Goal: Transaction & Acquisition: Purchase product/service

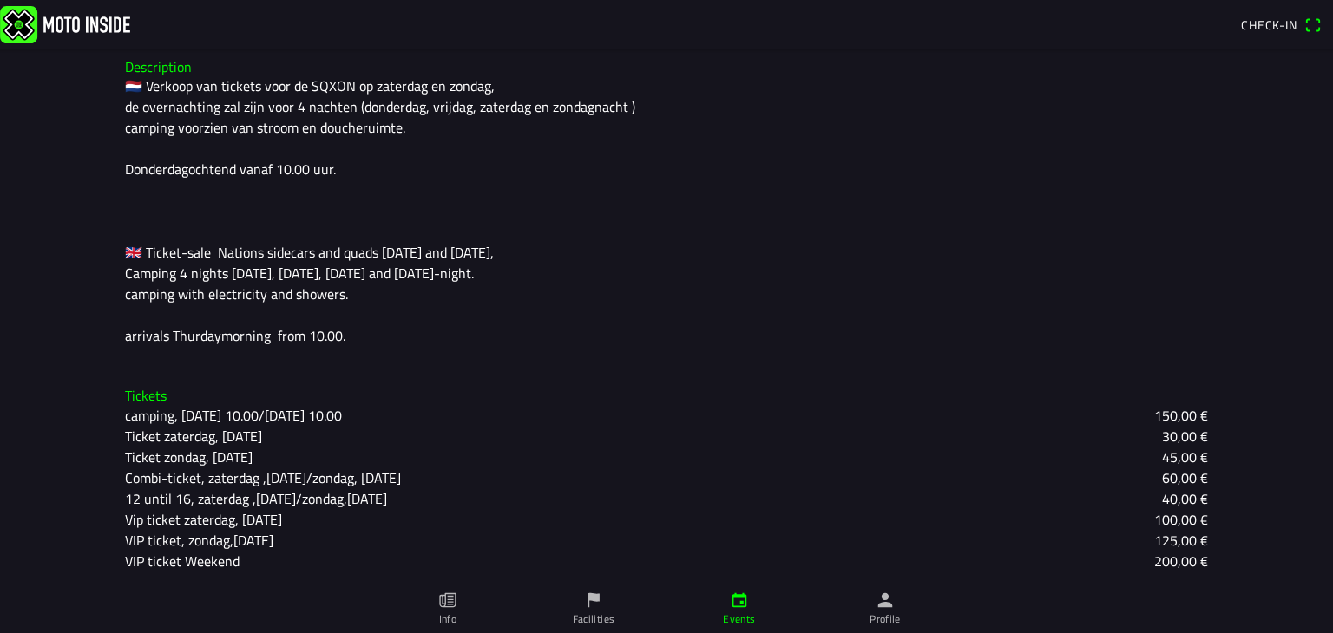
scroll to position [101, 0]
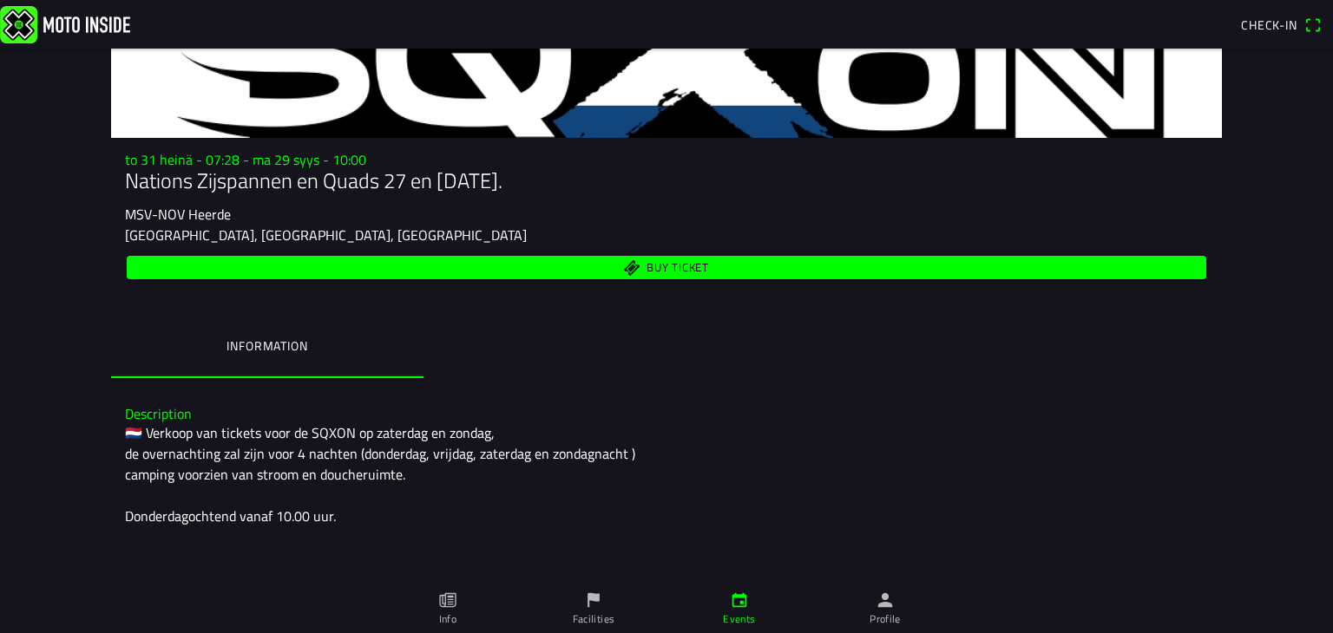
click at [704, 270] on span "Buy ticket" at bounding box center [666, 267] width 1059 height 23
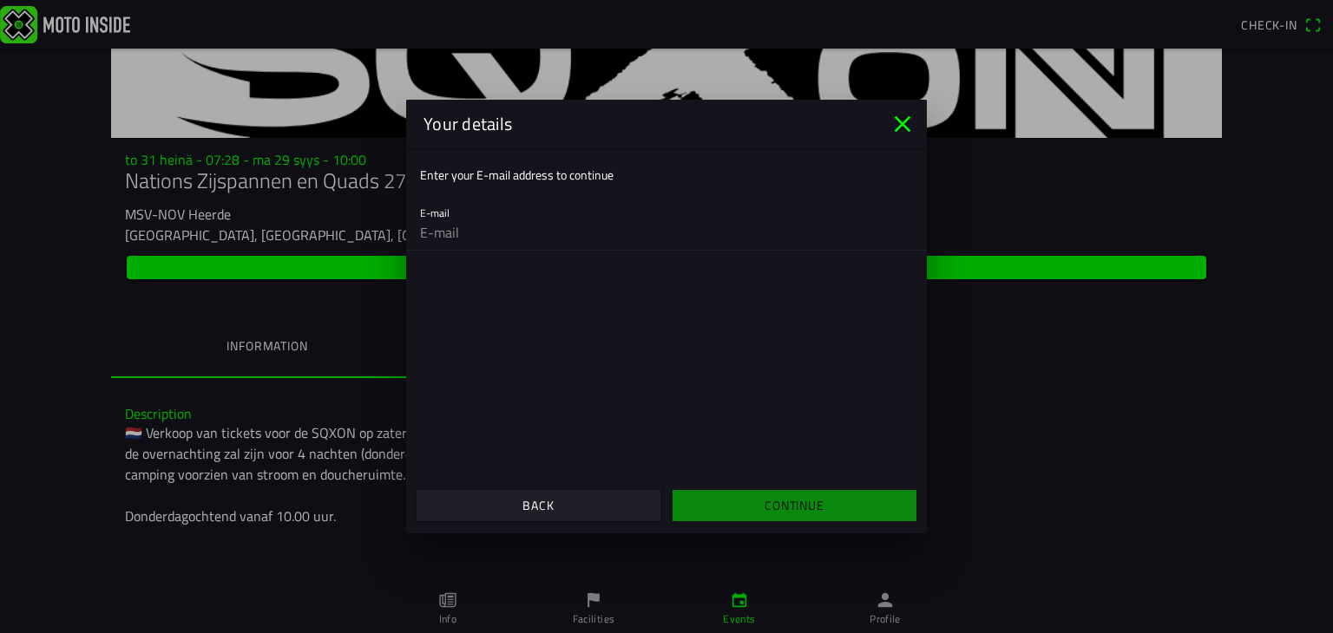
click at [495, 207] on div "E-mail" at bounding box center [666, 222] width 493 height 56
click at [436, 237] on input "email" at bounding box center [666, 232] width 493 height 35
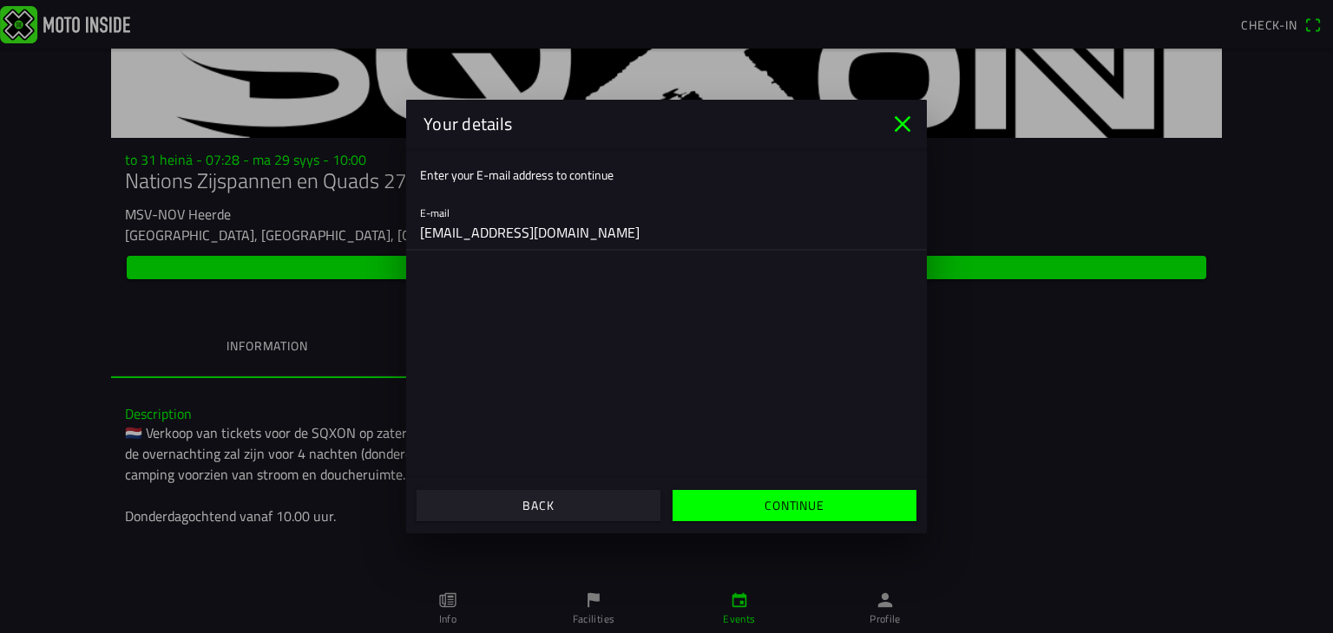
drag, startPoint x: 584, startPoint y: 233, endPoint x: 396, endPoint y: 237, distance: 188.3
click at [396, 237] on ion-modal "Your details Enter your E-mail address to continue E-mail lambergin.satu@gmail.…" at bounding box center [666, 316] width 1333 height 633
type input "lambergin.satu@gmail.com"
click at [743, 503] on span "Continue" at bounding box center [793, 505] width 217 height 31
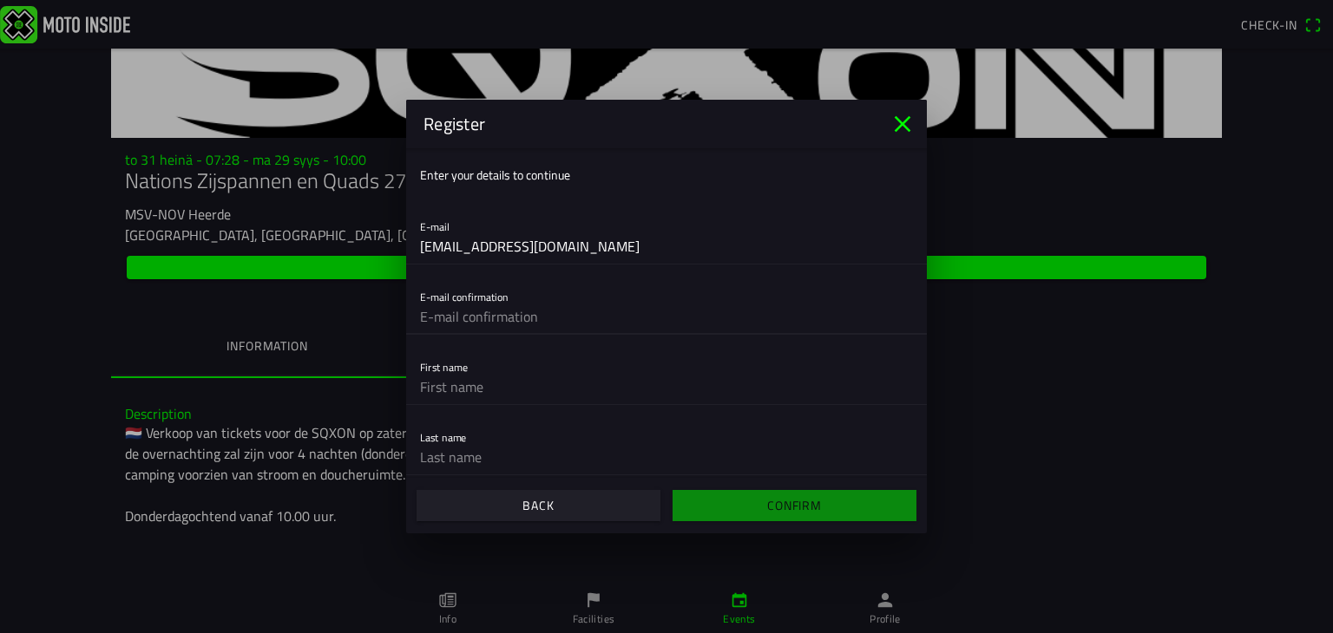
click at [480, 318] on input "text" at bounding box center [666, 316] width 493 height 35
paste input "lambergin.satu@gmail.com"
type input "lambergin.satu@gmail.com"
click at [483, 388] on input "text" at bounding box center [666, 387] width 493 height 35
type input "Satu"
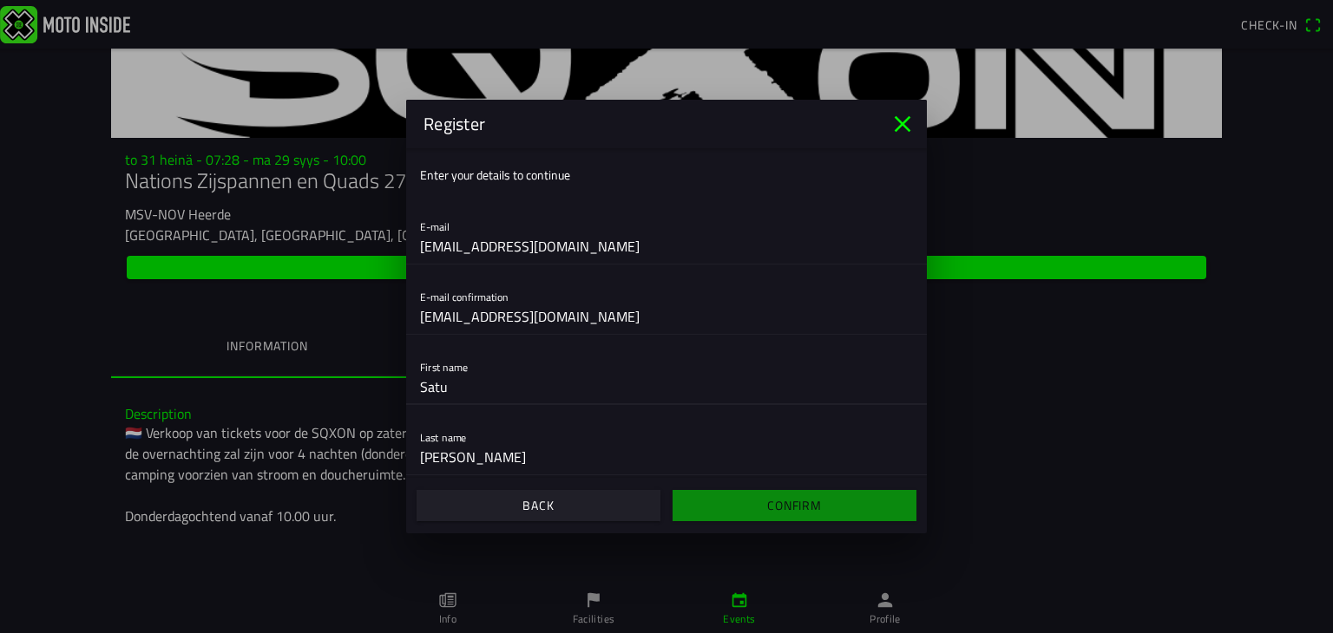
type input "Lamberg"
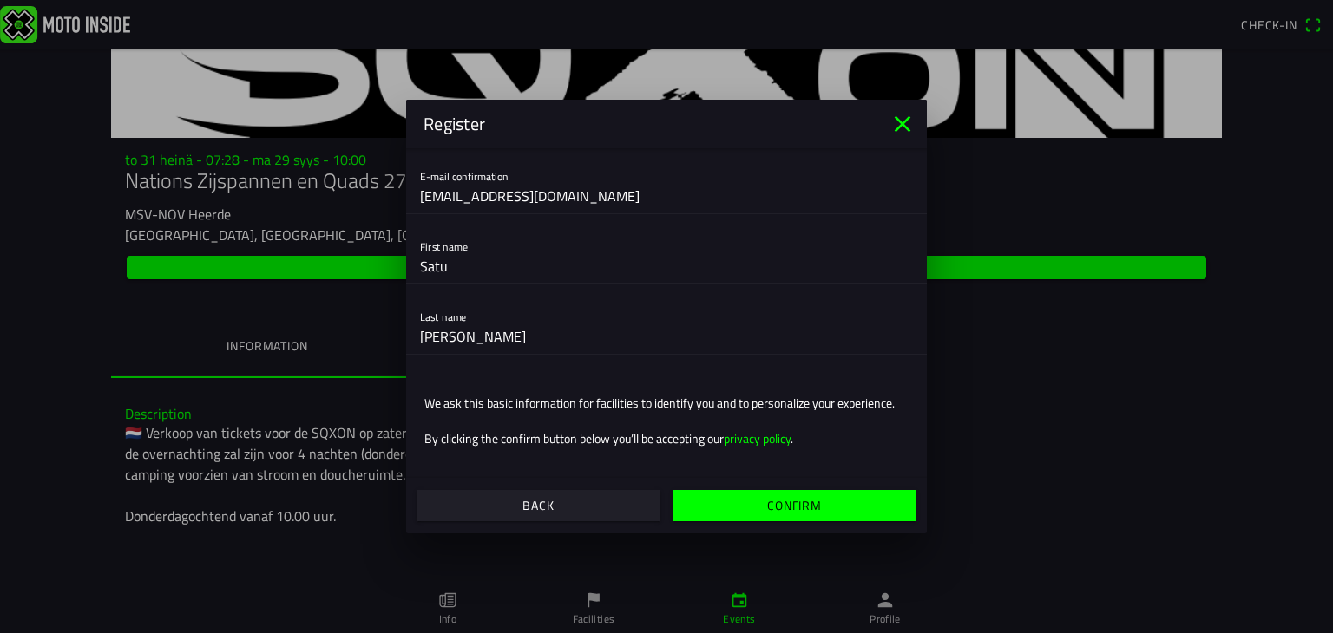
scroll to position [121, 0]
click at [0, 0] on slot "Confirm" at bounding box center [0, 0] width 0 height 0
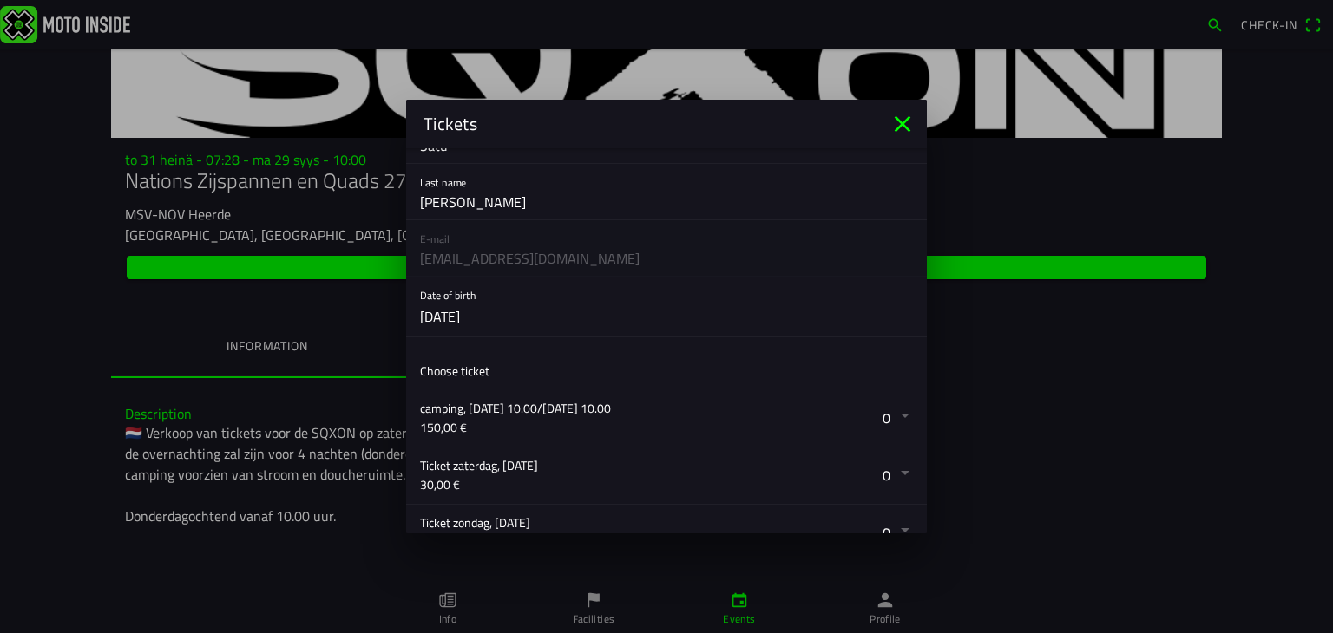
scroll to position [174, 0]
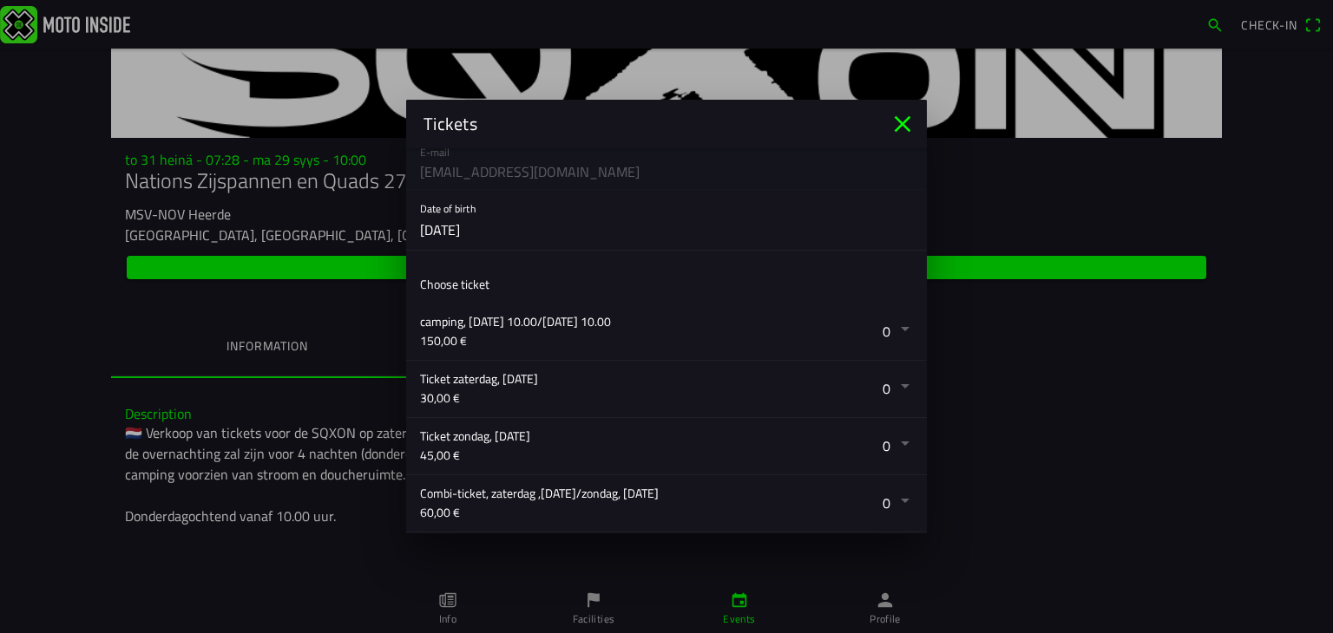
click at [892, 327] on button "button" at bounding box center [673, 332] width 507 height 56
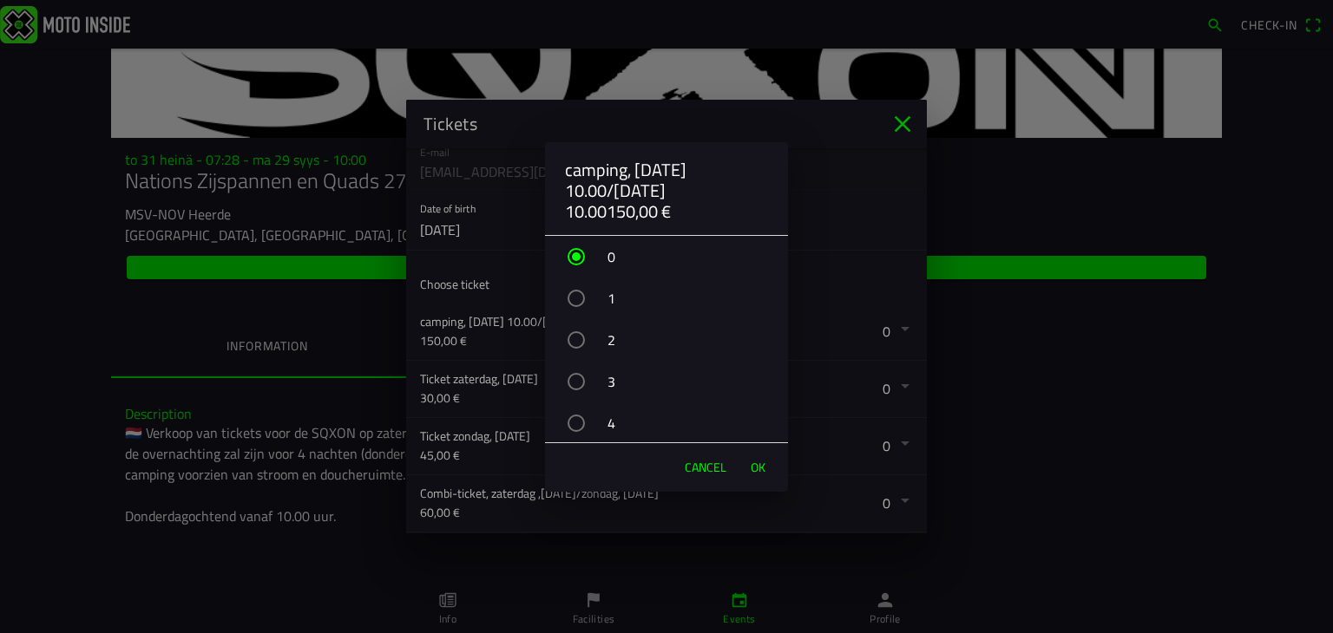
click at [575, 337] on div "button" at bounding box center [575, 339] width 17 height 17
click at [758, 464] on span "OK" at bounding box center [757, 467] width 15 height 17
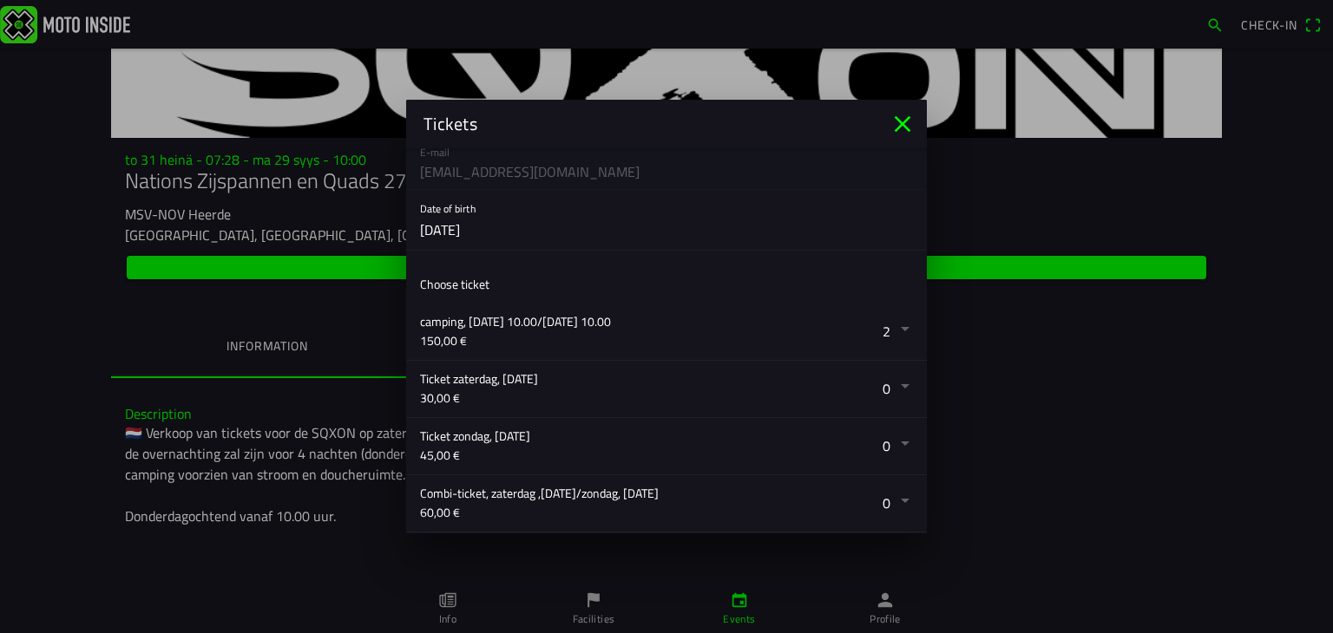
scroll to position [260, 0]
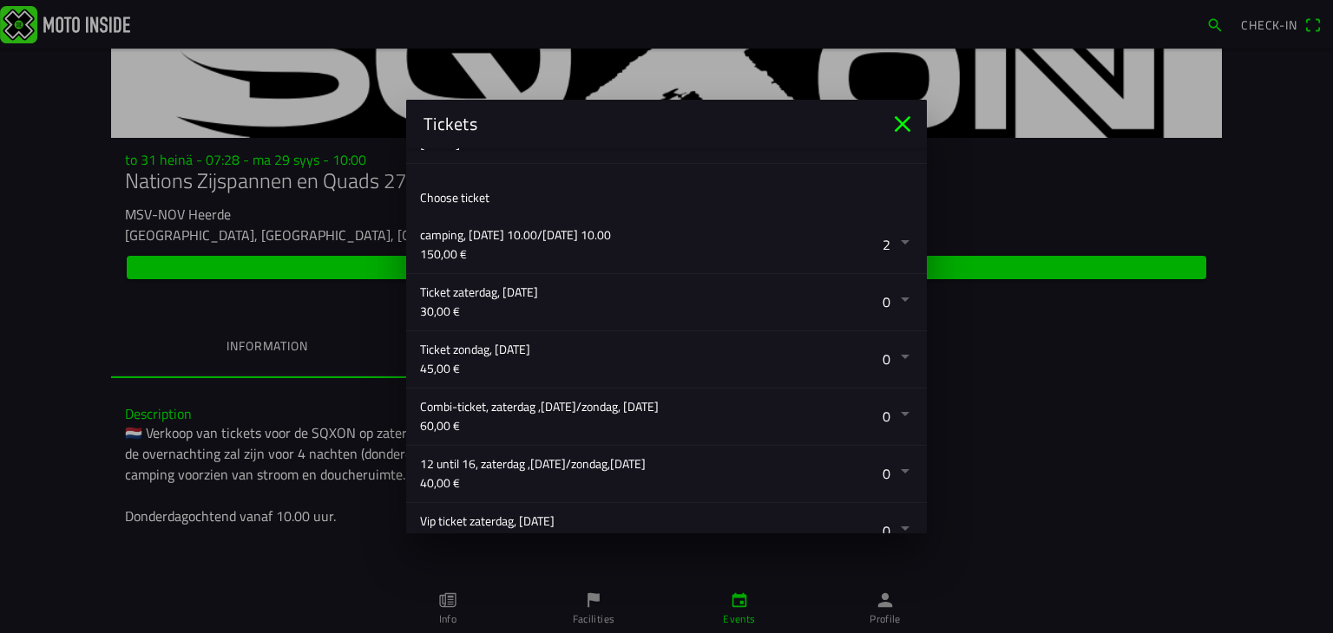
click at [895, 410] on button "button" at bounding box center [673, 417] width 507 height 56
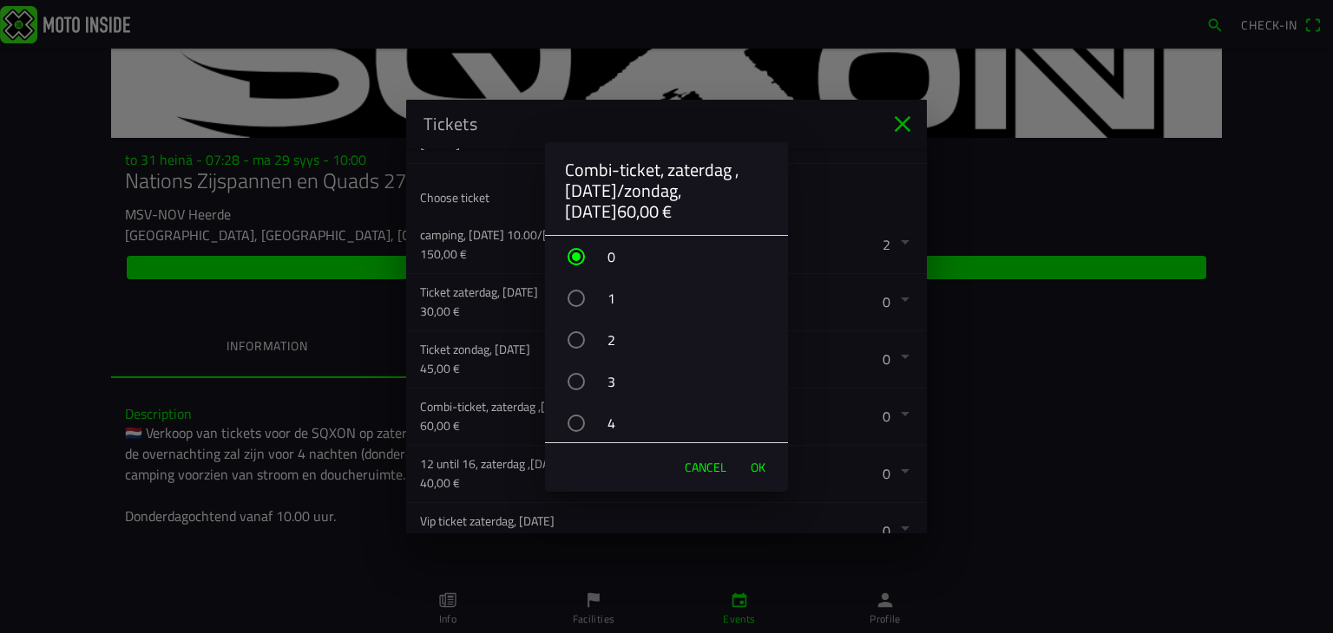
drag, startPoint x: 576, startPoint y: 415, endPoint x: 610, endPoint y: 424, distance: 35.2
click at [579, 417] on div "button" at bounding box center [575, 423] width 17 height 17
click at [749, 466] on button "OK" at bounding box center [758, 467] width 32 height 35
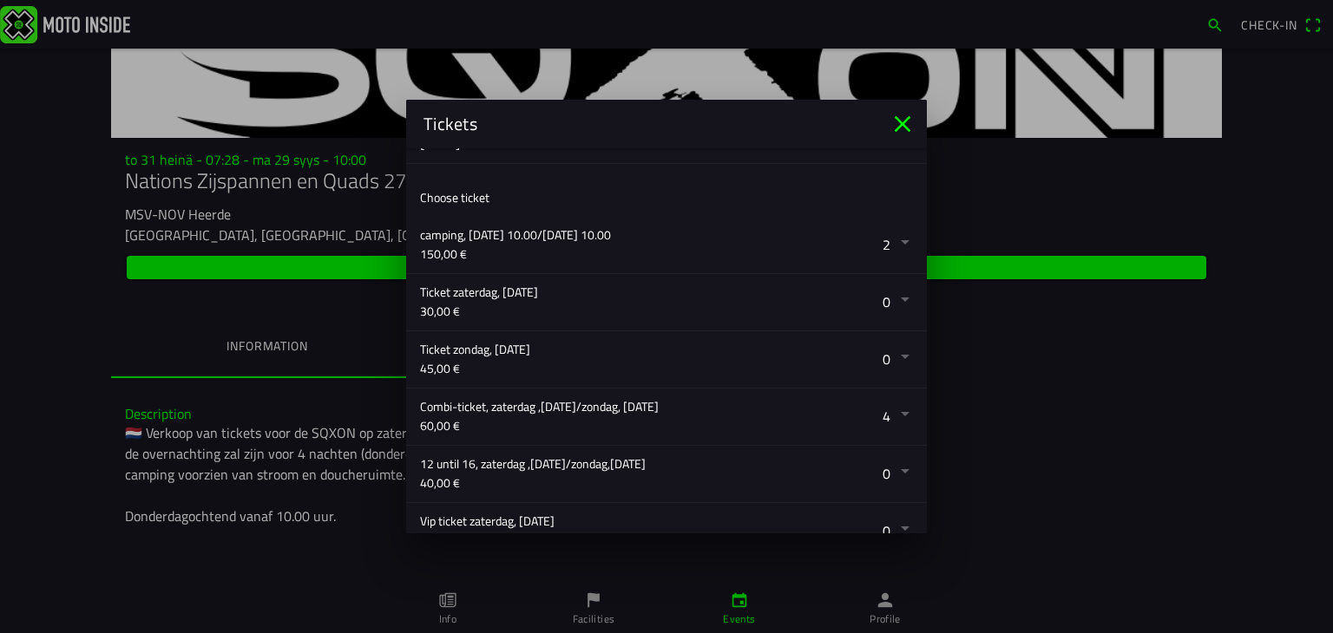
click at [890, 239] on button "button" at bounding box center [673, 245] width 507 height 56
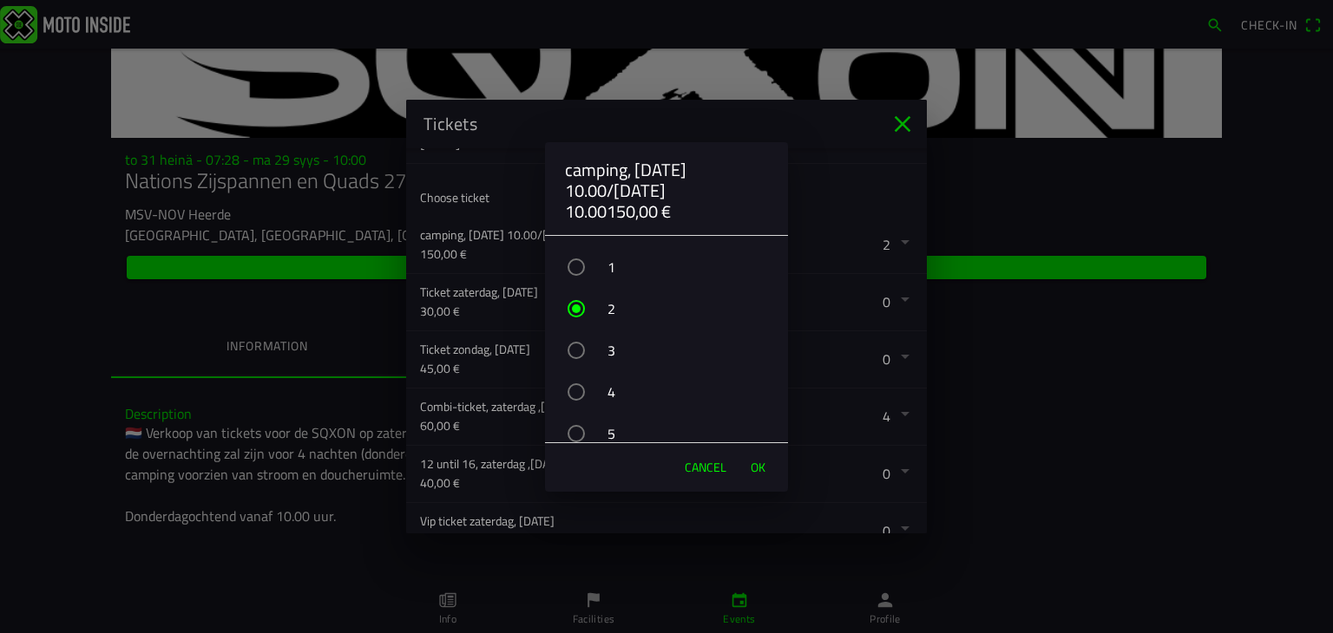
scroll to position [0, 0]
click at [756, 465] on span "OK" at bounding box center [757, 467] width 15 height 17
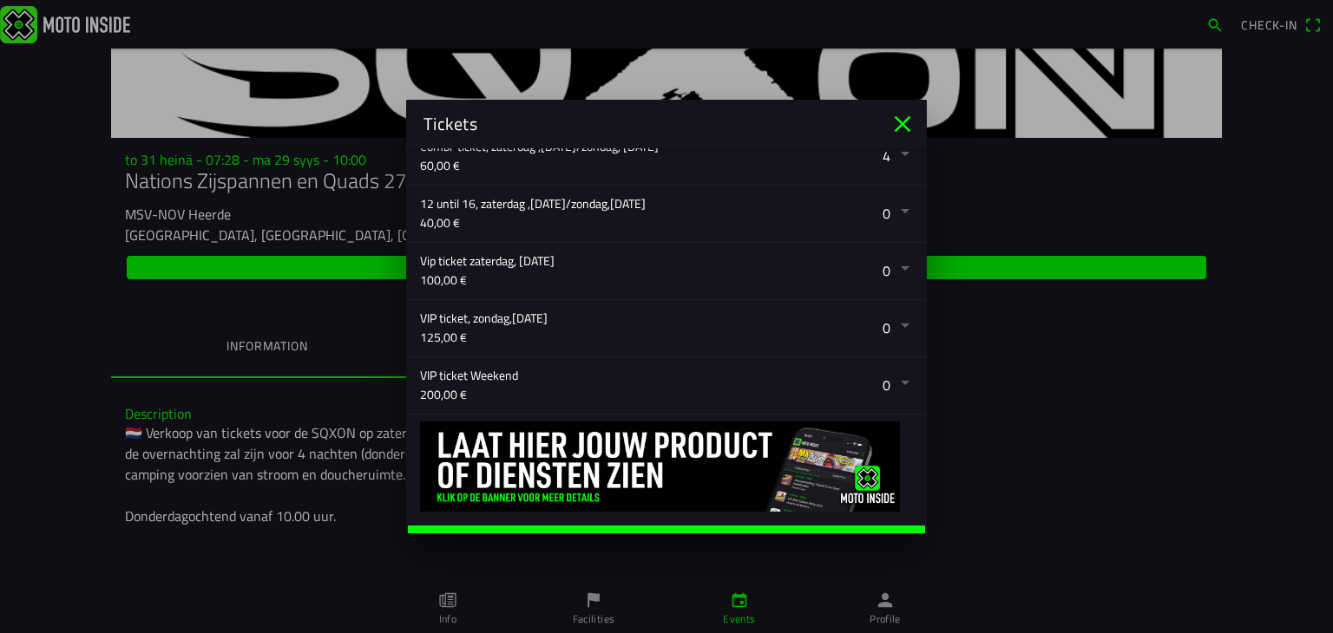
scroll to position [545, 0]
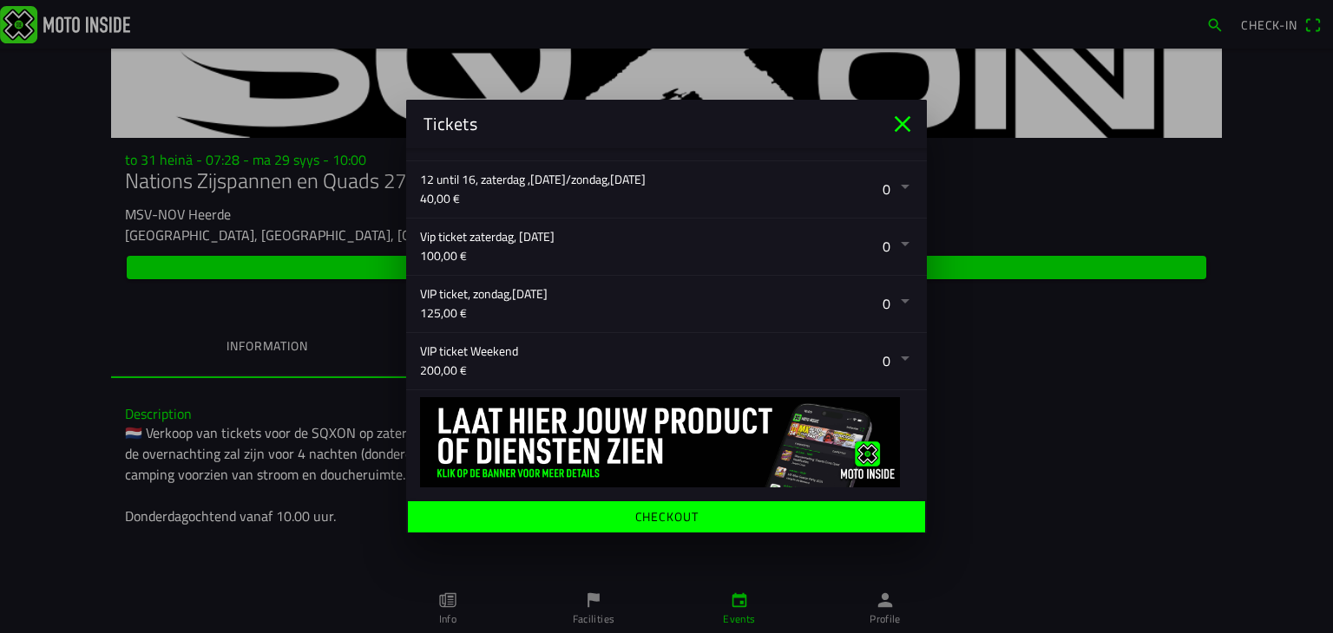
click at [680, 511] on ion-label "Checkout" at bounding box center [666, 517] width 63 height 12
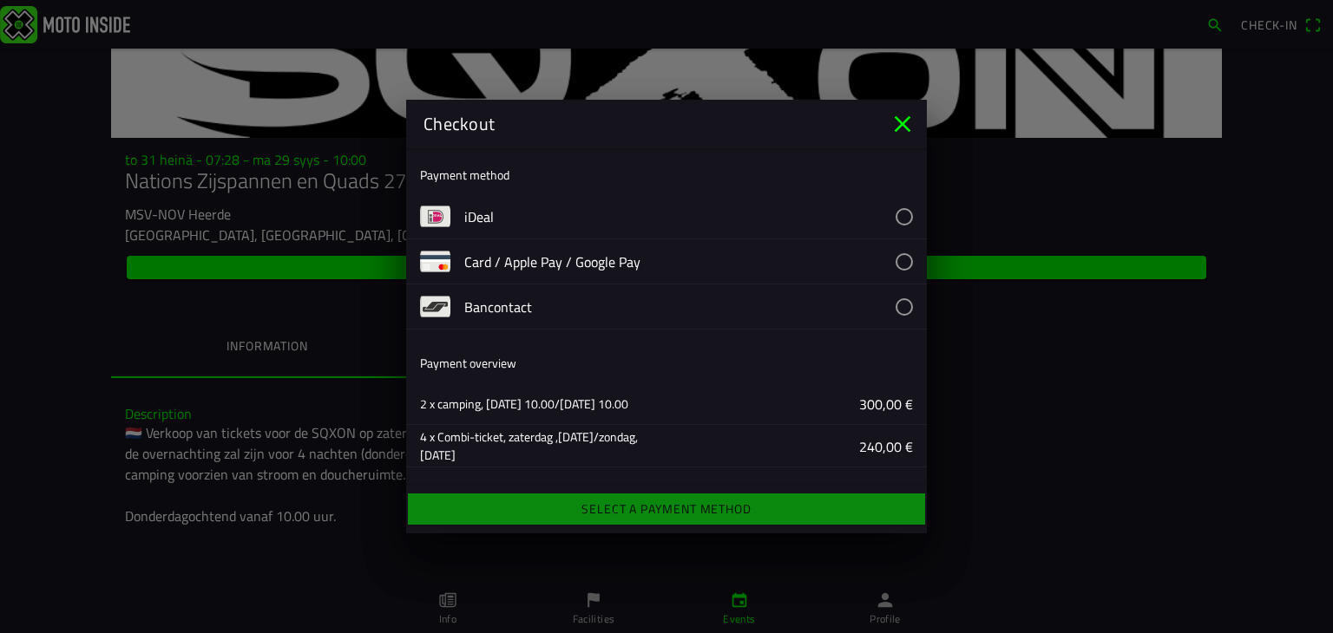
click at [889, 258] on button "button" at bounding box center [695, 261] width 462 height 44
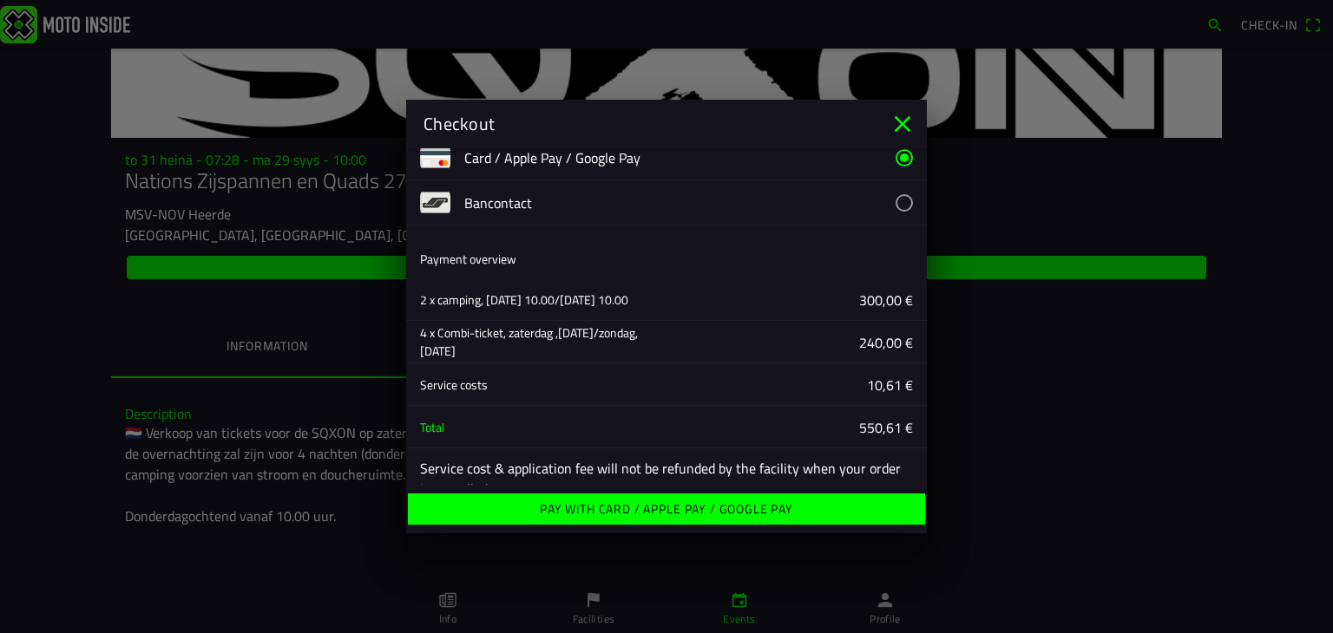
scroll to position [134, 0]
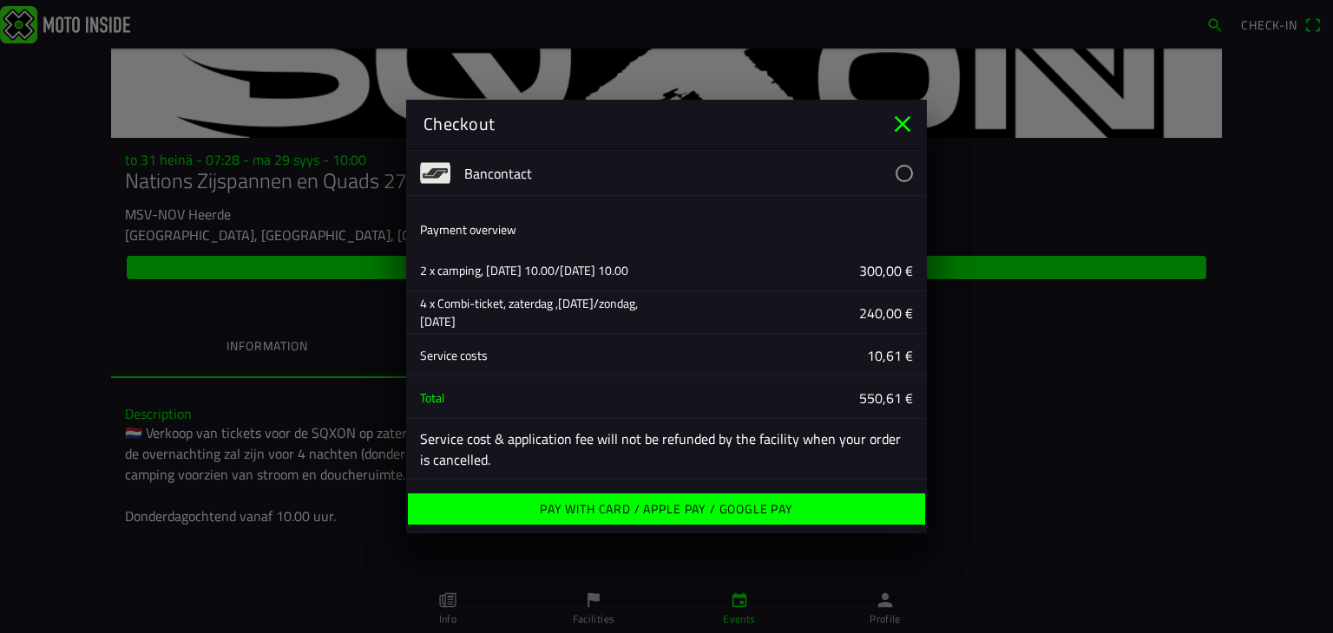
drag, startPoint x: 738, startPoint y: 500, endPoint x: 735, endPoint y: 514, distance: 15.2
click at [738, 503] on ion-label "Pay with Card / Apple Pay / Google Pay" at bounding box center [666, 509] width 253 height 12
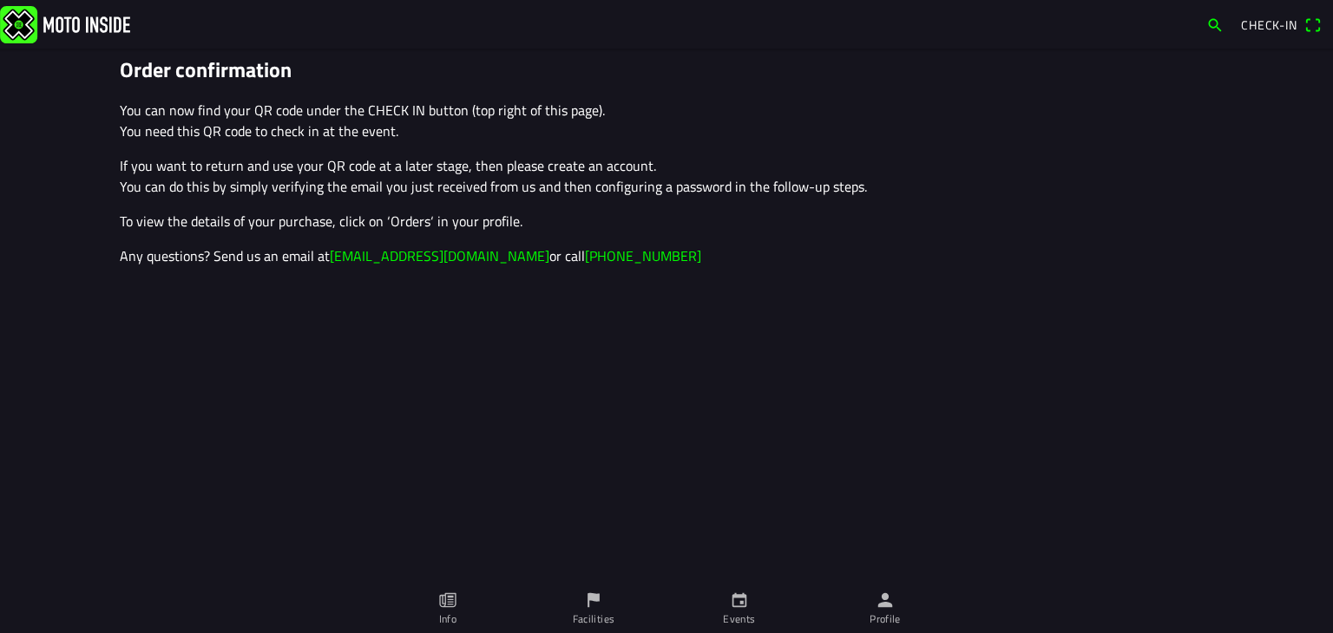
click at [1282, 23] on span "Check-in" at bounding box center [1269, 25] width 56 height 18
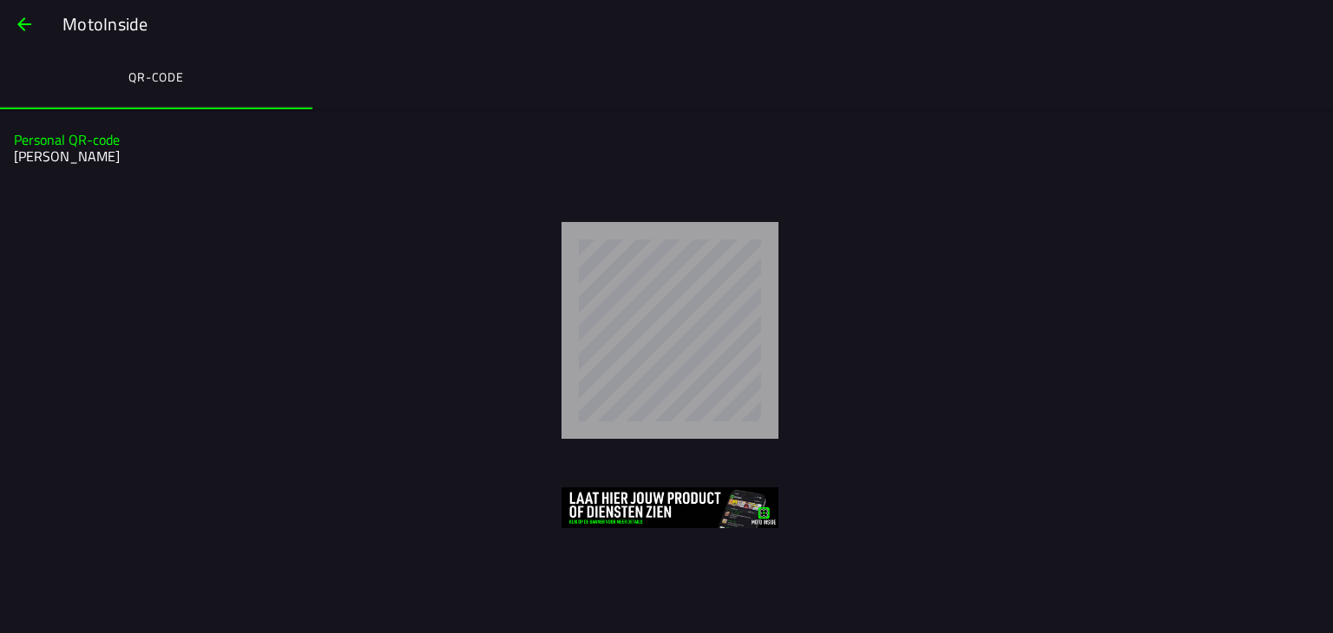
click at [19, 25] on span "button" at bounding box center [24, 24] width 21 height 42
